Goal: Information Seeking & Learning: Find specific page/section

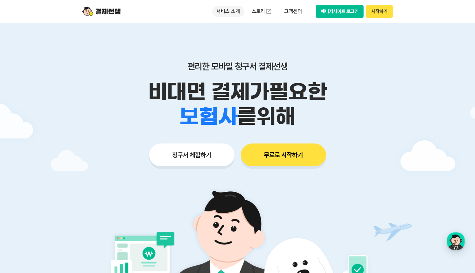
click at [227, 8] on p "서비스 소개" at bounding box center [228, 11] width 32 height 11
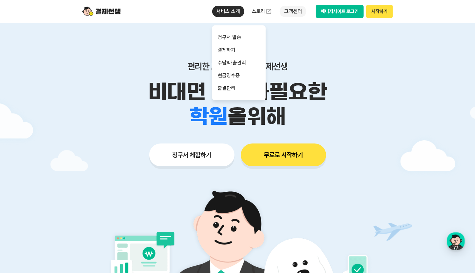
click at [296, 14] on p "고객센터" at bounding box center [292, 11] width 26 height 11
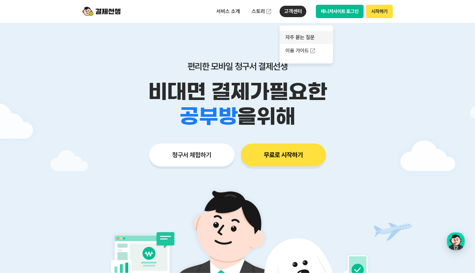
click at [298, 36] on link "자주 묻는 질문" at bounding box center [305, 37] width 53 height 13
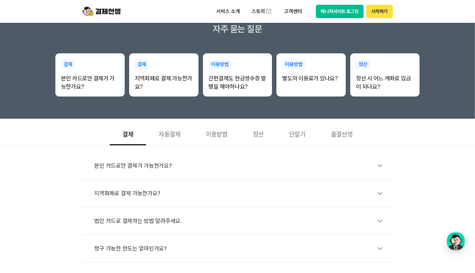
scroll to position [115, 0]
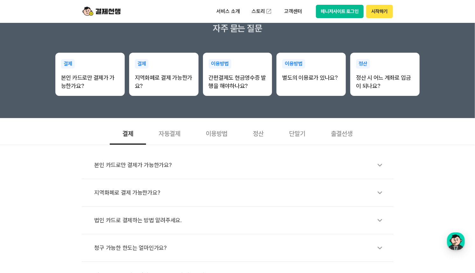
click at [295, 134] on div "단말기" at bounding box center [297, 133] width 42 height 24
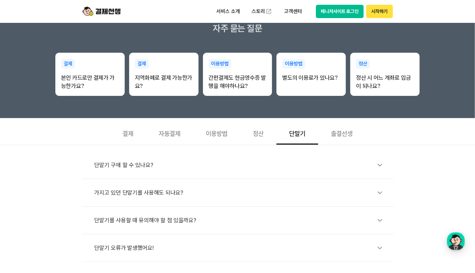
click at [380, 192] on icon at bounding box center [379, 193] width 15 height 15
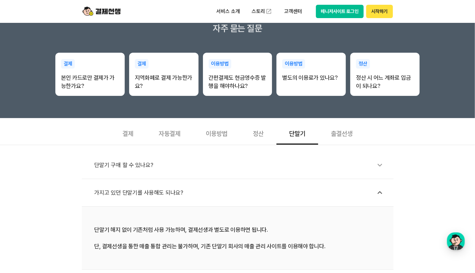
click at [380, 192] on icon at bounding box center [379, 193] width 15 height 15
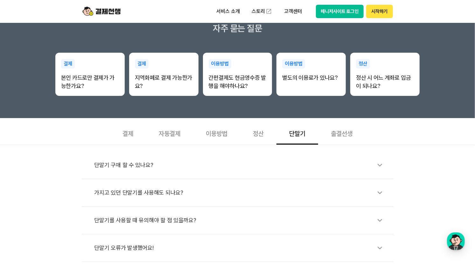
click at [380, 166] on icon at bounding box center [379, 165] width 15 height 15
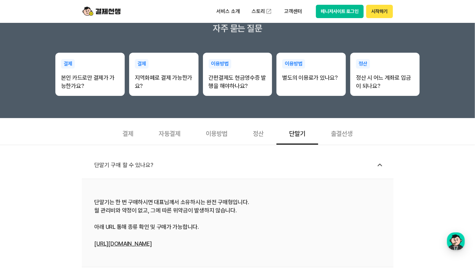
click at [135, 244] on link "[URL][DOMAIN_NAME]" at bounding box center [122, 244] width 57 height 7
click at [136, 243] on link "[URL][DOMAIN_NAME]" at bounding box center [122, 244] width 57 height 7
